Goal: Contribute content: Add original content to the website for others to see

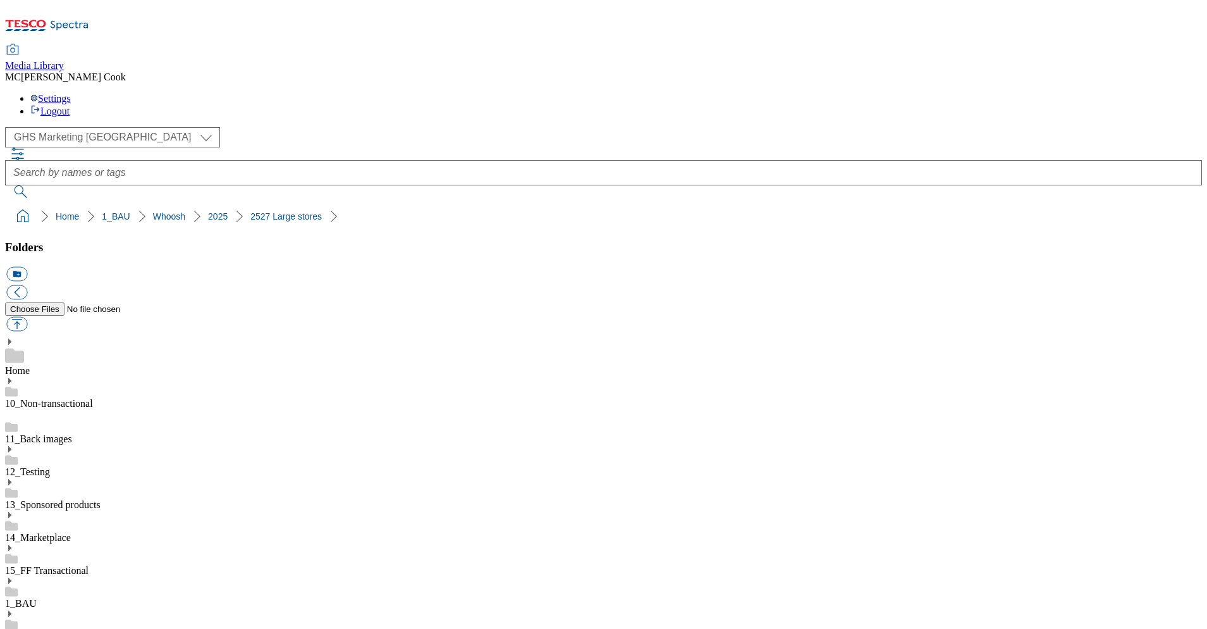
scroll to position [892, 0]
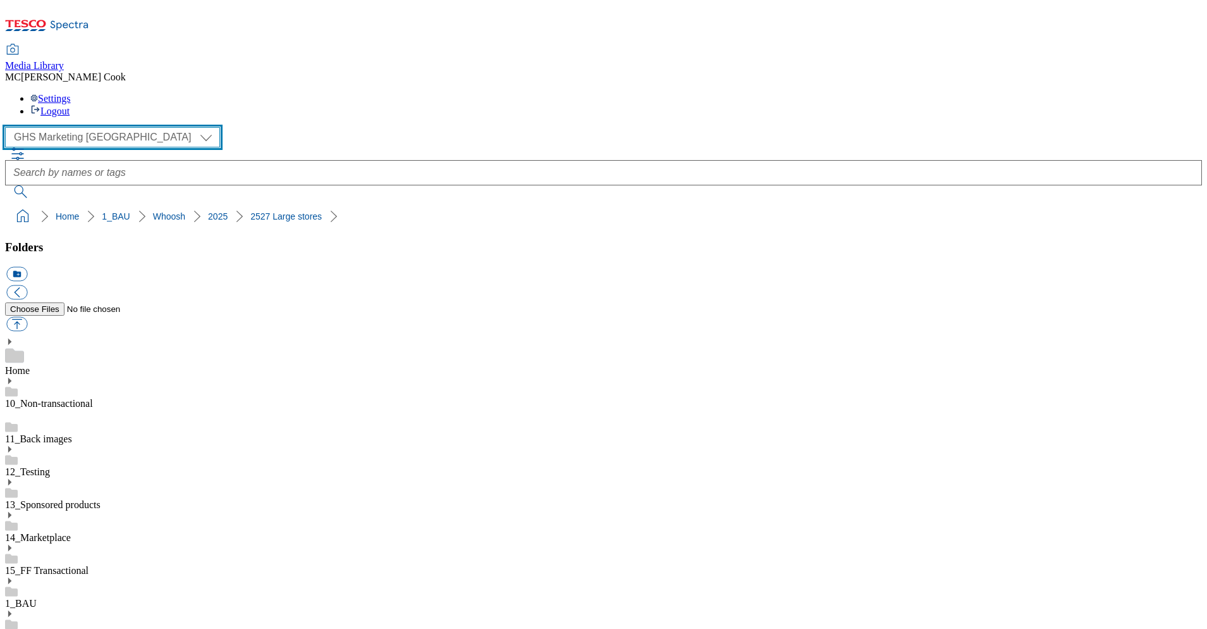
click at [75, 127] on select "Clubcard Marketing Dotcom [GEOGRAPHIC_DATA] Emails GHS Marketing [GEOGRAPHIC_DA…" at bounding box center [112, 137] width 215 height 20
click at [9, 127] on select "Clubcard Marketing Dotcom [GEOGRAPHIC_DATA] Emails GHS Marketing [GEOGRAPHIC_DA…" at bounding box center [112, 137] width 215 height 20
click at [75, 127] on select "Clubcard Marketing Dotcom [GEOGRAPHIC_DATA] Emails GHS Marketing [GEOGRAPHIC_DA…" at bounding box center [112, 137] width 215 height 20
click at [9, 127] on select "Clubcard Marketing Dotcom [GEOGRAPHIC_DATA] Emails GHS Marketing [GEOGRAPHIC_DA…" at bounding box center [112, 137] width 215 height 20
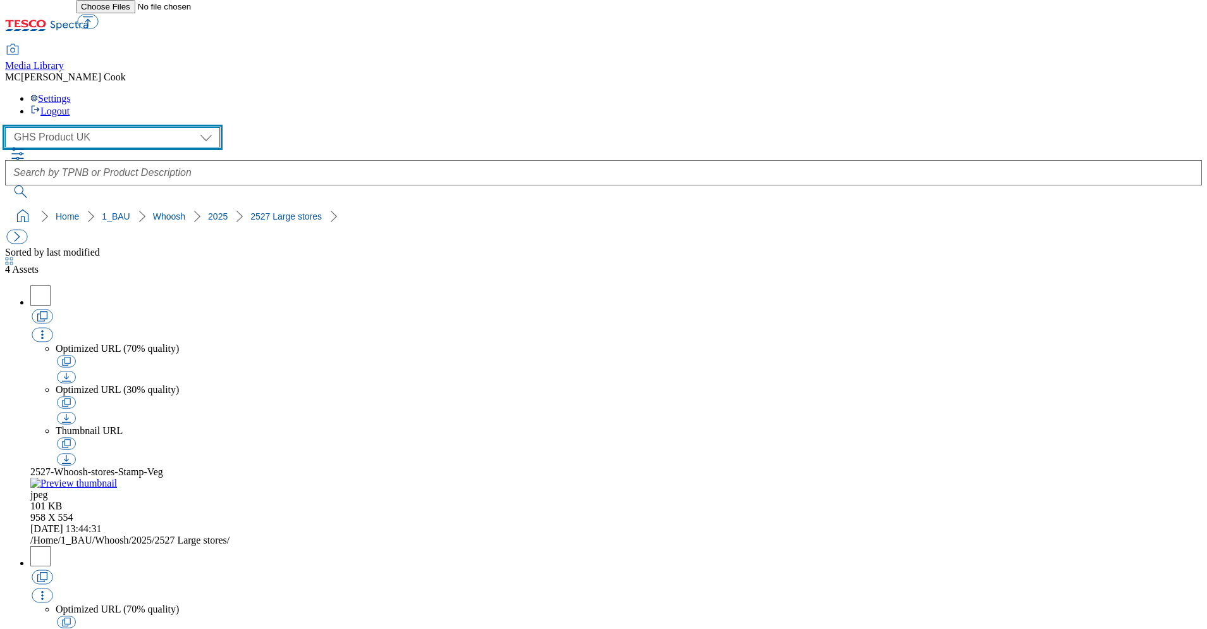
click at [80, 127] on select "Clubcard Marketing Dotcom [GEOGRAPHIC_DATA] Emails GHS Marketing [GEOGRAPHIC_DA…" at bounding box center [112, 137] width 215 height 20
select select "flare-ghs-mktg"
click at [9, 127] on select "Clubcard Marketing Dotcom [GEOGRAPHIC_DATA] Emails GHS Marketing [GEOGRAPHIC_DA…" at bounding box center [112, 137] width 215 height 20
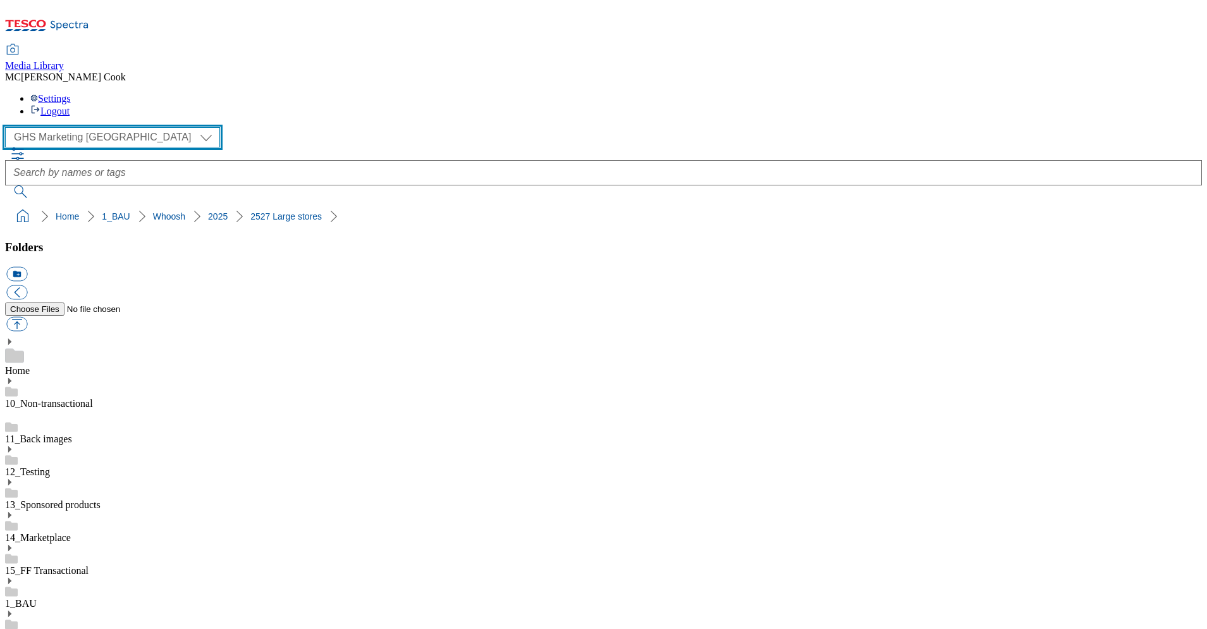
scroll to position [619, 0]
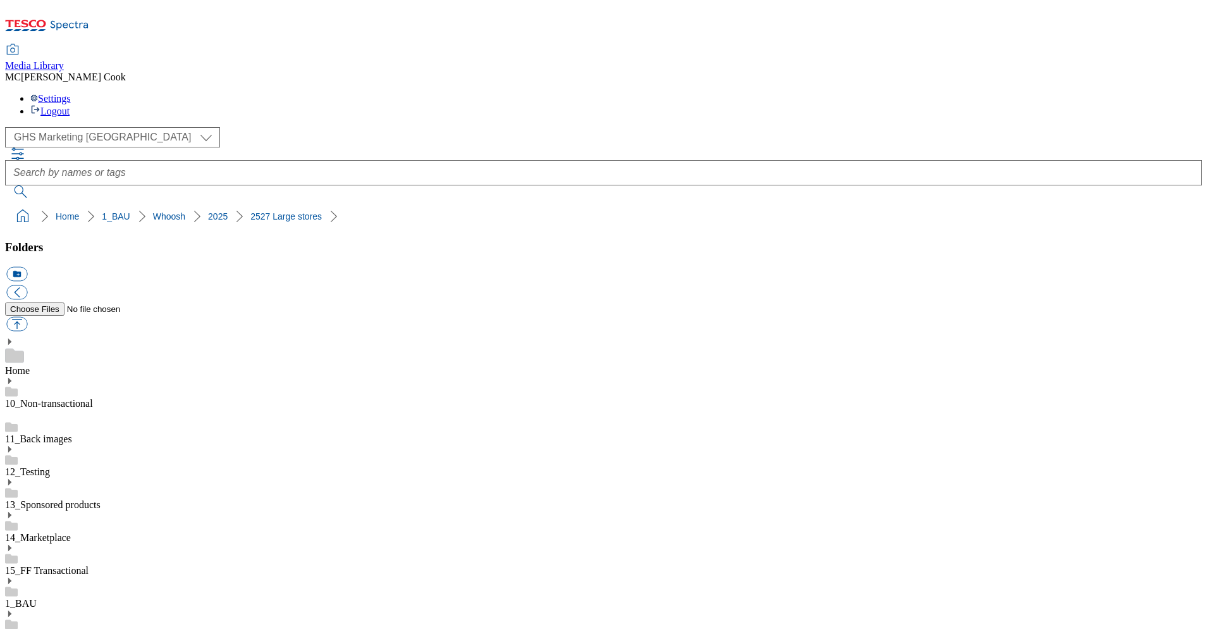
click at [64, 60] on span "Media Library" at bounding box center [34, 65] width 59 height 11
click at [73, 25] on icon at bounding box center [47, 29] width 84 height 27
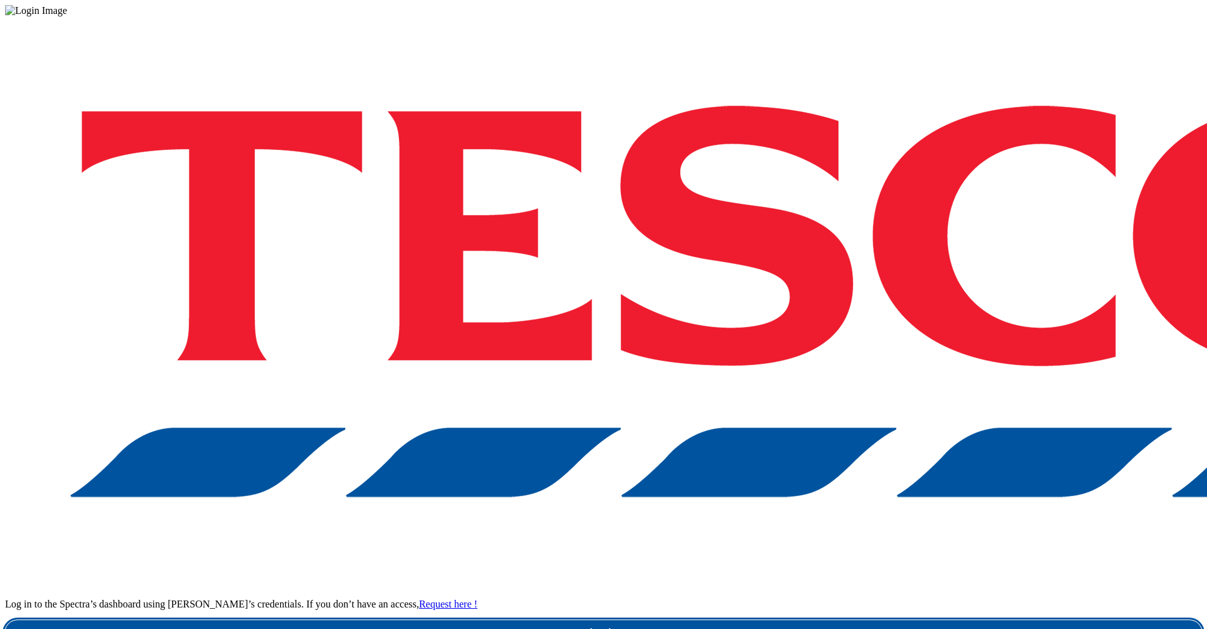
click at [882, 620] on link "Login" at bounding box center [603, 632] width 1197 height 25
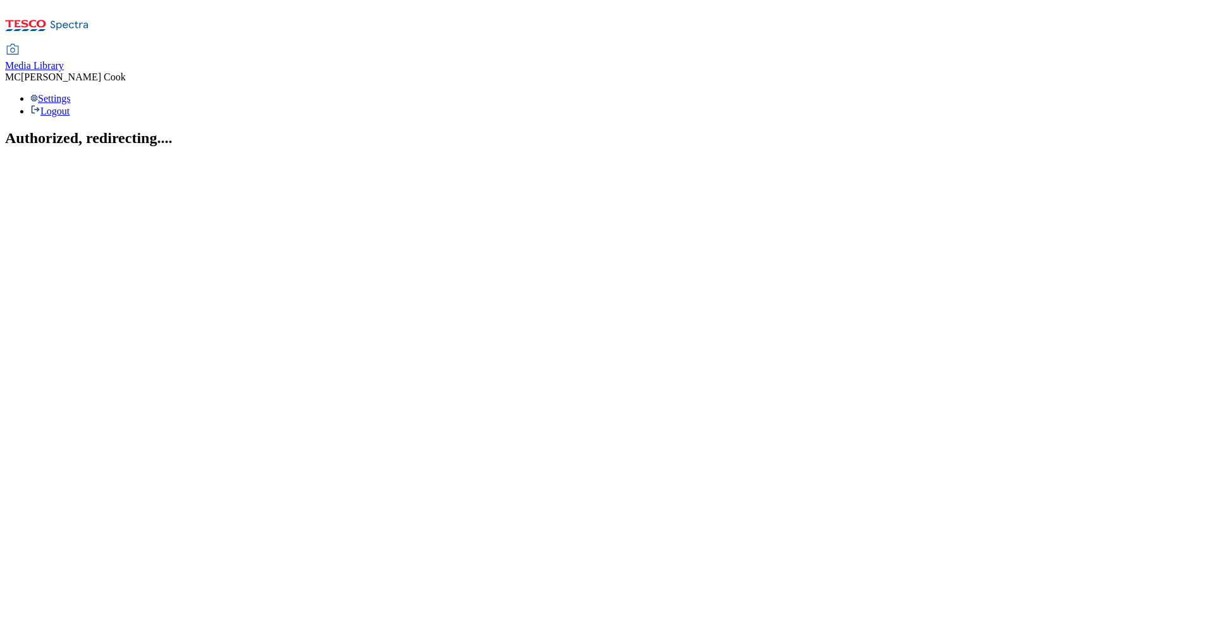
click at [64, 60] on span "Media Library" at bounding box center [34, 65] width 59 height 11
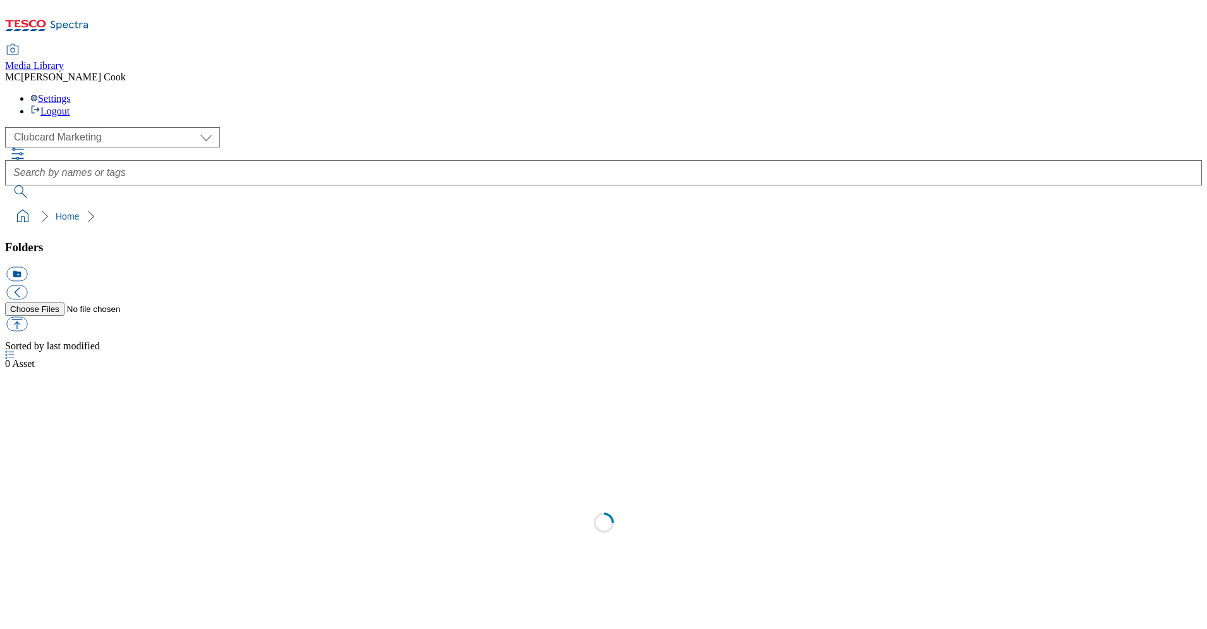
scroll to position [1, 0]
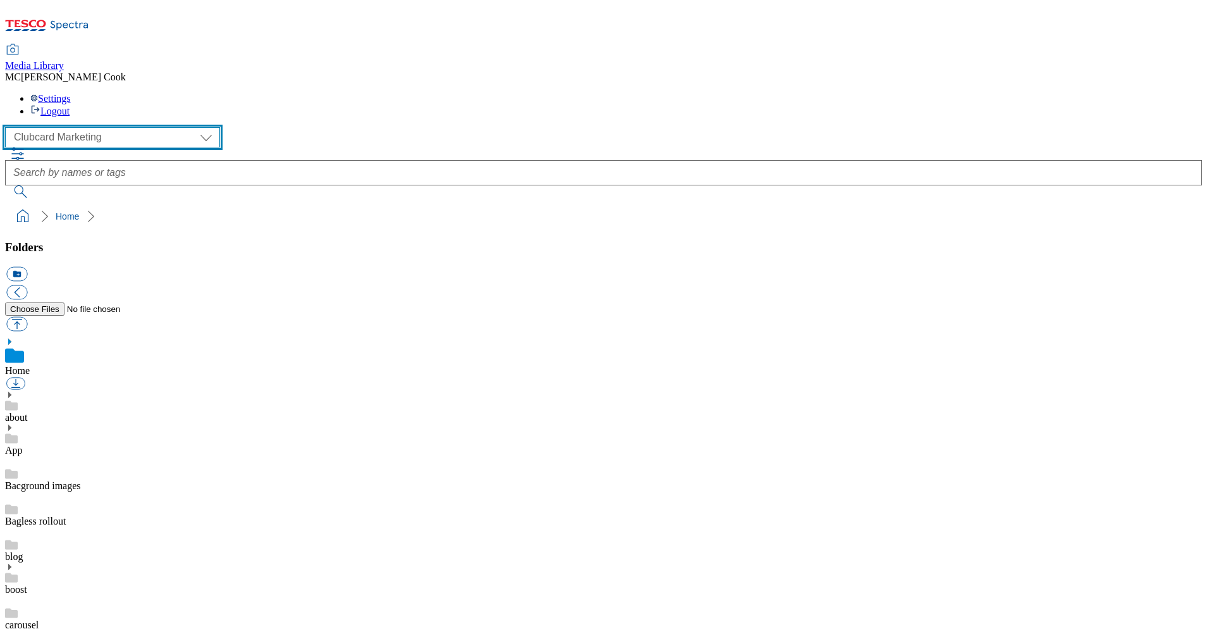
click at [72, 127] on select "Clubcard Marketing Dotcom [GEOGRAPHIC_DATA] Emails GHS Marketing [GEOGRAPHIC_DA…" at bounding box center [112, 137] width 215 height 20
select select "flare-ghs-mktg"
click at [9, 127] on select "Clubcard Marketing Dotcom [GEOGRAPHIC_DATA] Emails GHS Marketing [GEOGRAPHIC_DA…" at bounding box center [112, 137] width 215 height 20
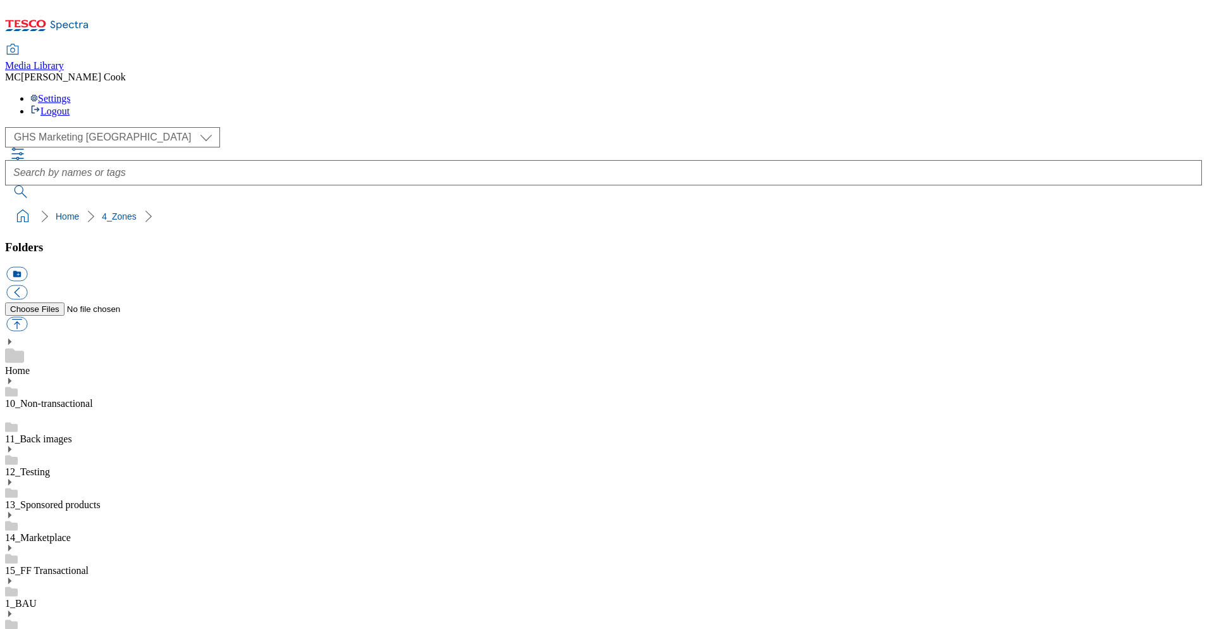
scroll to position [594, 0]
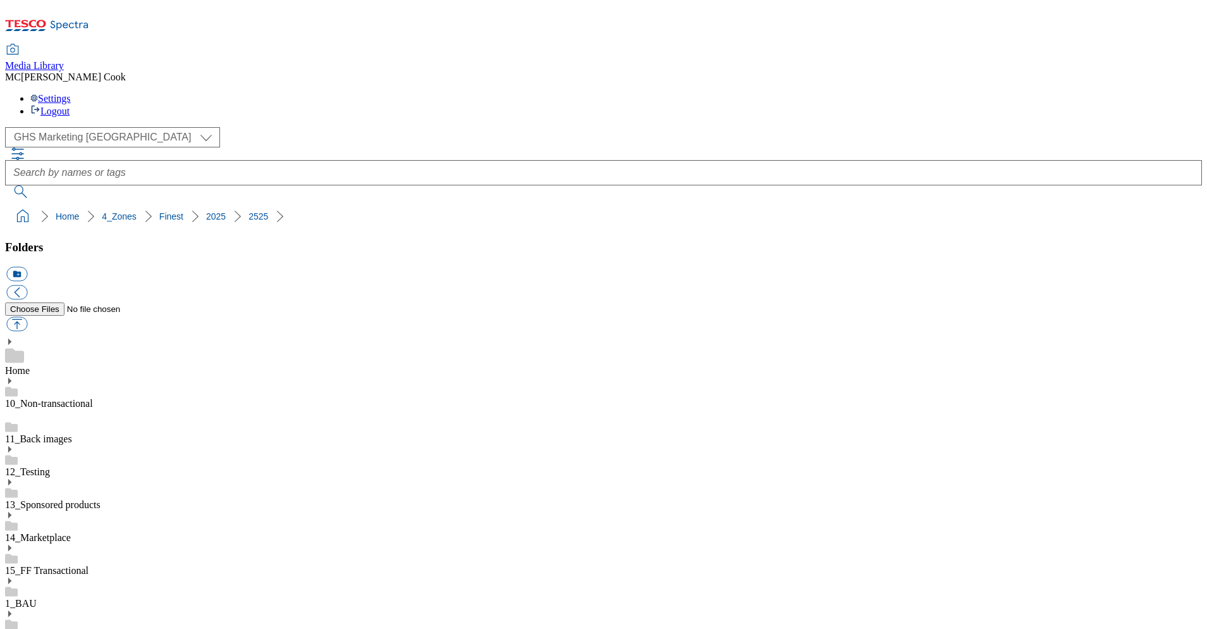
scroll to position [1160, 0]
click at [27, 317] on button "button" at bounding box center [16, 324] width 21 height 15
type input "C:\fakepath\2527_Finest-RecipeBuylist-recipe10.jpg"
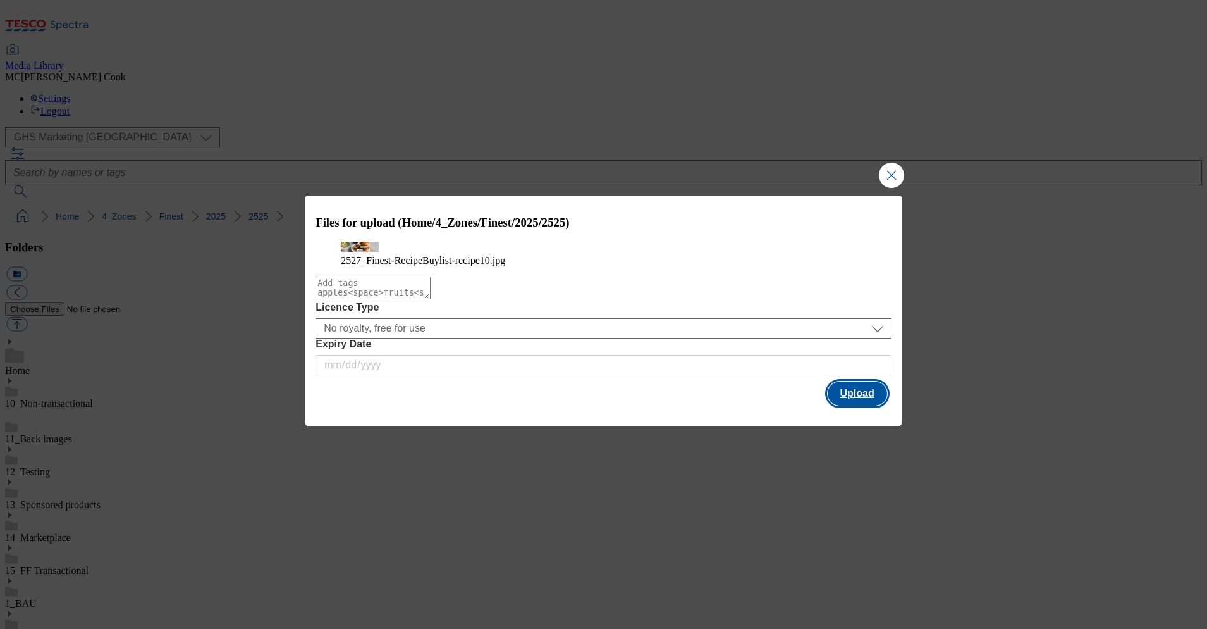
click at [850, 405] on button "Upload" at bounding box center [857, 393] width 59 height 24
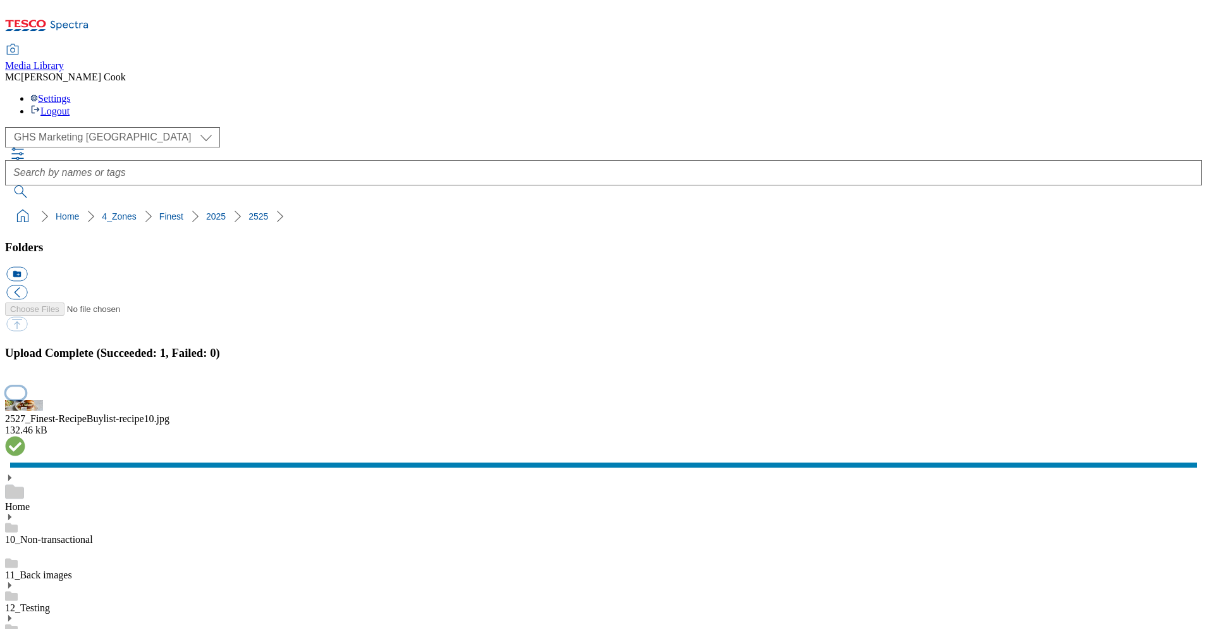
click at [25, 386] on button "button" at bounding box center [15, 392] width 19 height 12
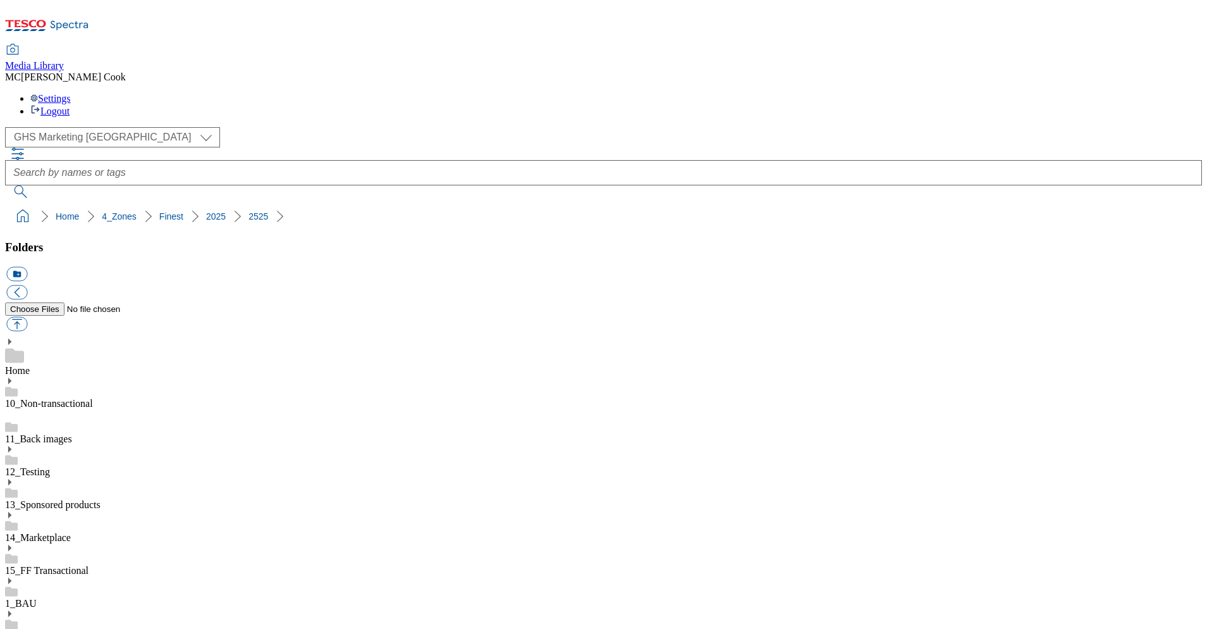
drag, startPoint x: 689, startPoint y: 394, endPoint x: 691, endPoint y: 371, distance: 23.5
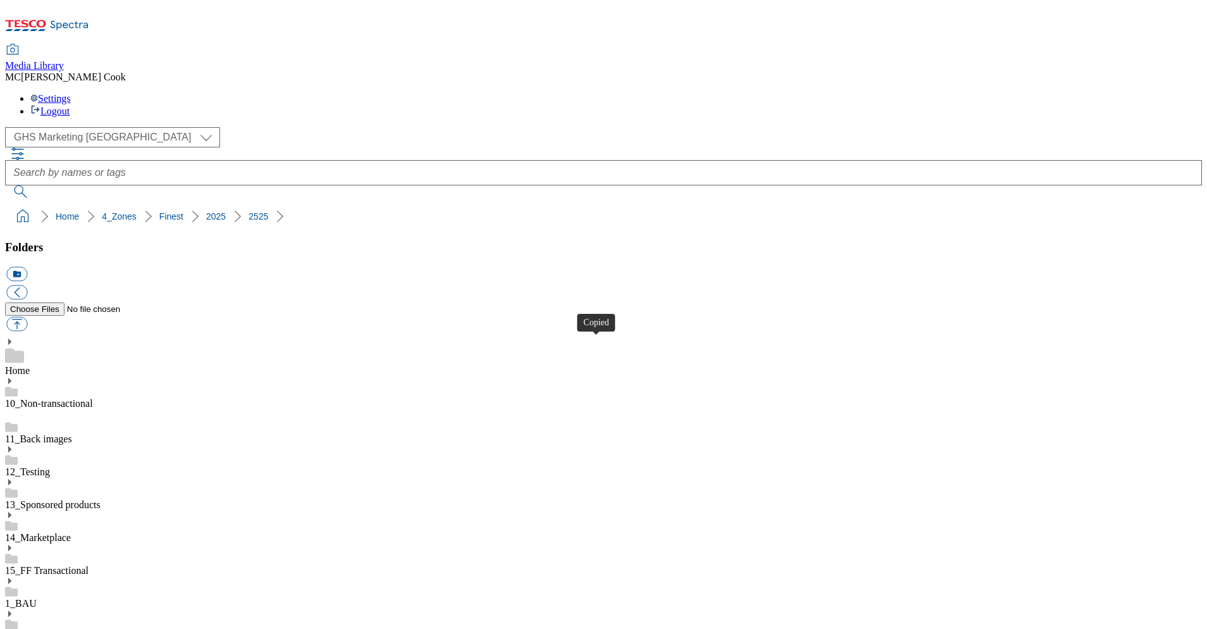
click at [304, 127] on div "( optional ) Clubcard Marketing Dotcom UK Emails GHS Marketing UK GHS Product U…" at bounding box center [603, 162] width 1197 height 71
click at [594, 45] on div "Media Library MC Matthew Cook Settings Logout" at bounding box center [603, 81] width 1197 height 72
